Goal: Find specific page/section: Find specific page/section

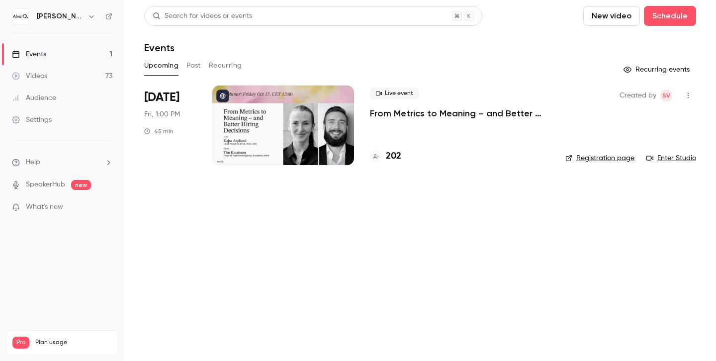
click at [54, 22] on div "[PERSON_NAME] Labs" at bounding box center [67, 16] width 61 height 12
click at [88, 19] on icon "button" at bounding box center [92, 16] width 8 height 8
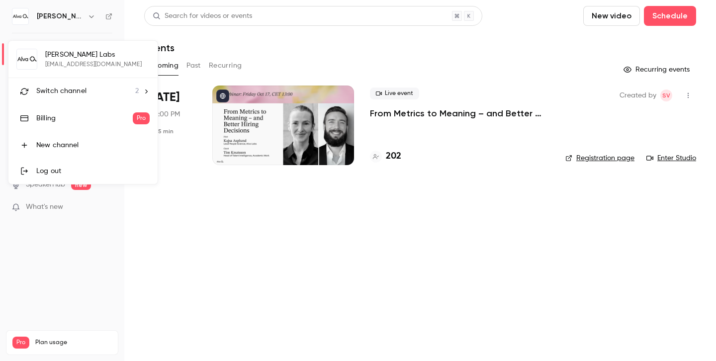
click at [74, 90] on span "Switch channel" at bounding box center [61, 91] width 50 height 10
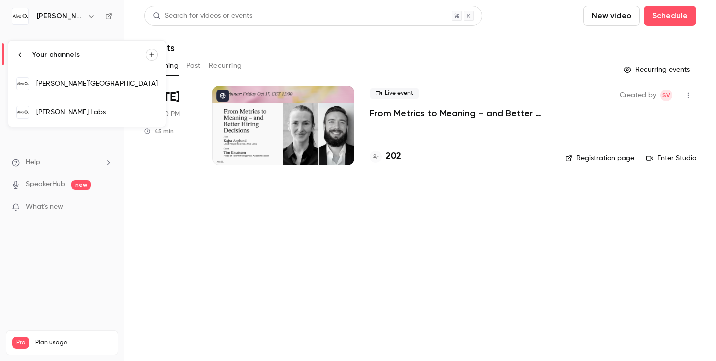
click at [87, 82] on div "[PERSON_NAME][GEOGRAPHIC_DATA]" at bounding box center [96, 84] width 121 height 10
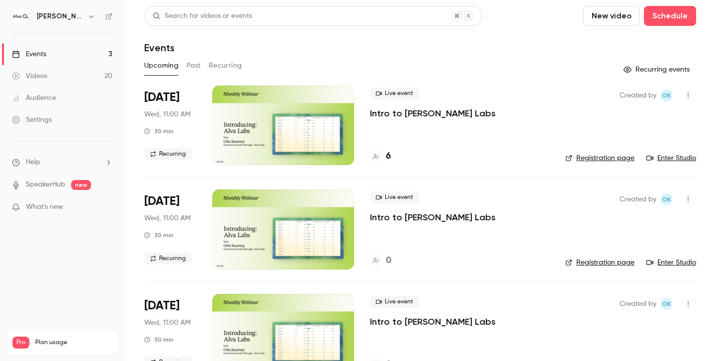
click at [388, 157] on h4 "6" at bounding box center [388, 156] width 5 height 13
click at [388, 157] on main "Search for videos or events New video Schedule Events Upcoming Past Recurring R…" at bounding box center [420, 180] width 592 height 361
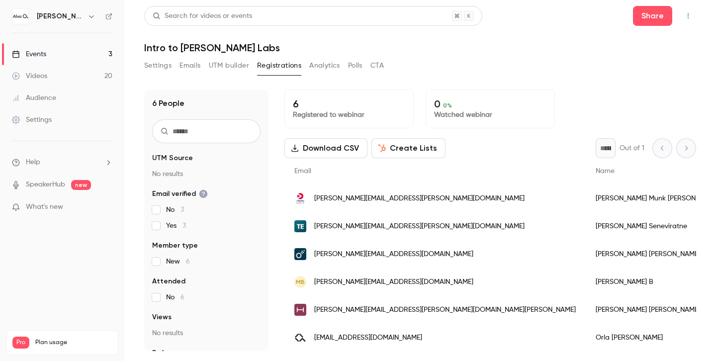
scroll to position [0, 0]
click at [495, 20] on div "Search for videos or events Share" at bounding box center [420, 16] width 552 height 20
